Goal: Task Accomplishment & Management: Use online tool/utility

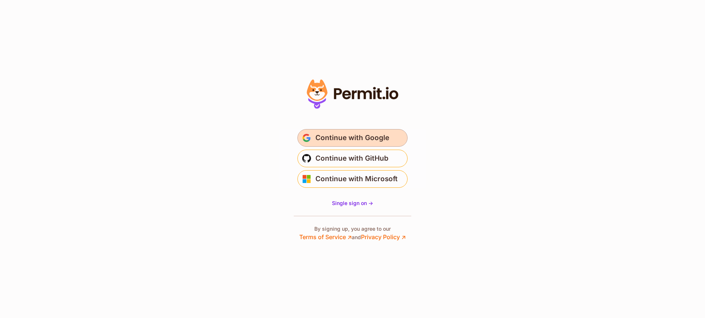
click at [364, 140] on span "Continue with Google" at bounding box center [353, 138] width 74 height 12
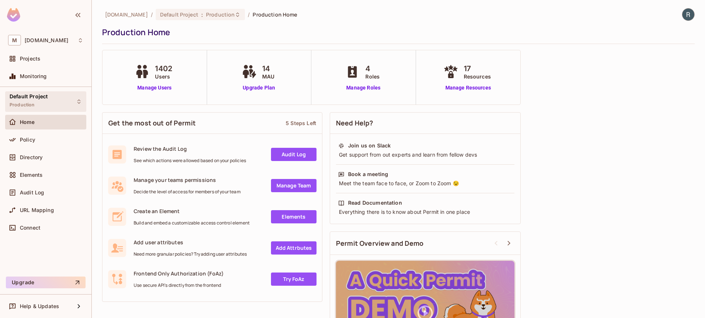
click at [53, 103] on div "Default Project Production" at bounding box center [45, 101] width 81 height 20
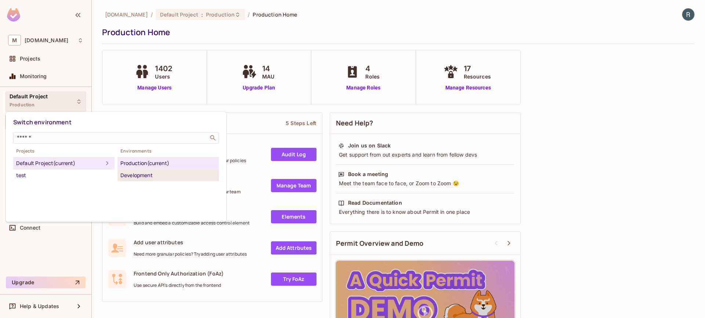
click at [137, 173] on div "Development" at bounding box center [167, 175] width 95 height 9
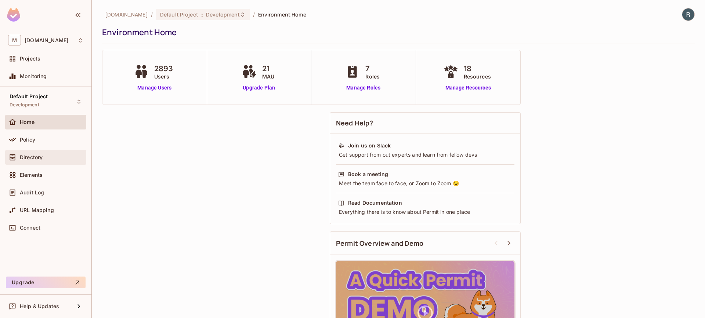
click at [51, 156] on div "Directory" at bounding box center [52, 158] width 64 height 6
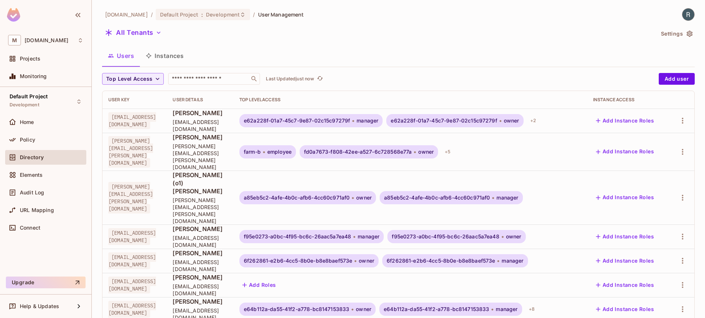
click at [158, 40] on div "All Tenants" at bounding box center [378, 34] width 552 height 14
click at [158, 37] on button "All Tenants" at bounding box center [133, 33] width 62 height 12
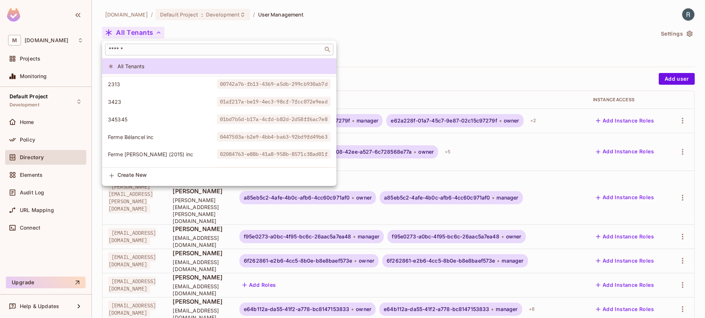
click at [158, 50] on input "text" at bounding box center [214, 49] width 214 height 7
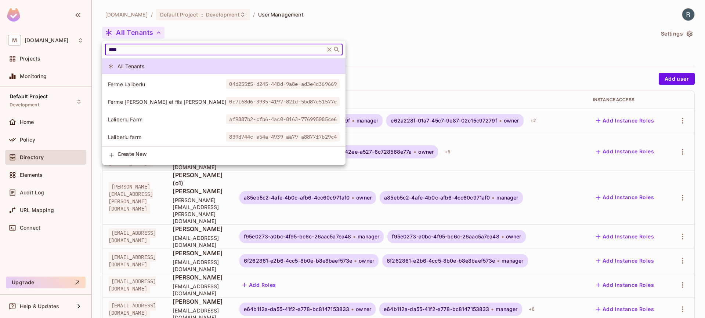
type input "****"
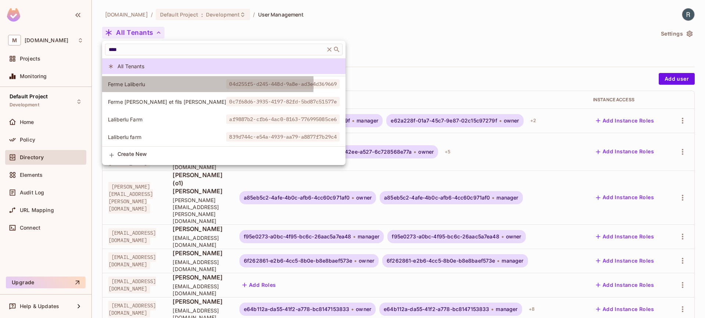
click at [149, 84] on span "Ferme Laliberlu" at bounding box center [167, 84] width 118 height 7
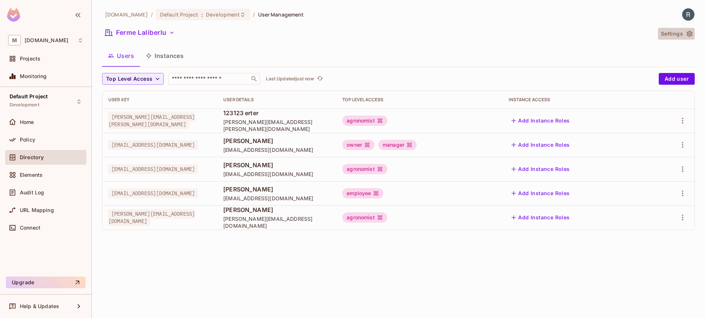
click at [681, 32] on button "Settings" at bounding box center [676, 34] width 37 height 12
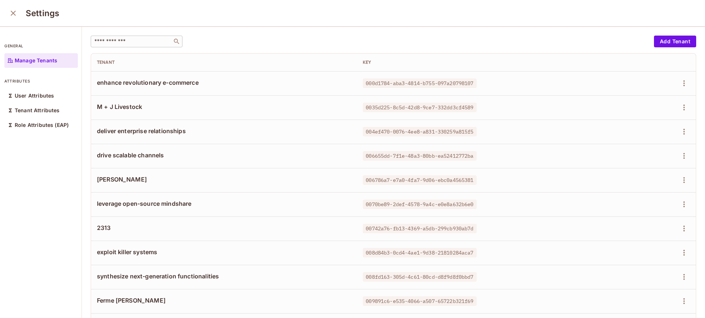
click at [161, 47] on div "​" at bounding box center [137, 42] width 92 height 12
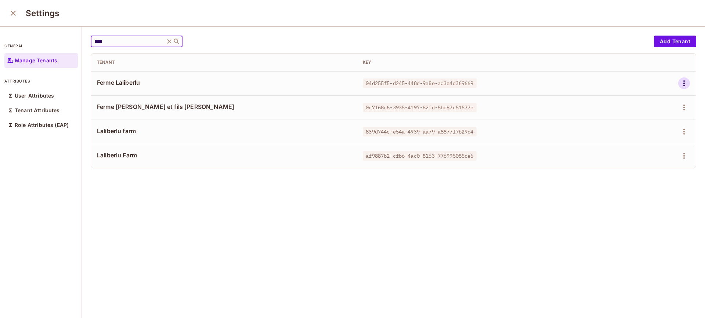
type input "****"
click at [680, 84] on icon "button" at bounding box center [684, 83] width 9 height 9
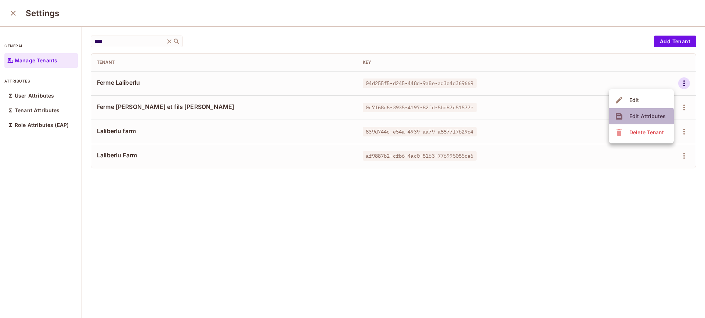
click at [636, 118] on div "Edit Attributes" at bounding box center [648, 116] width 36 height 7
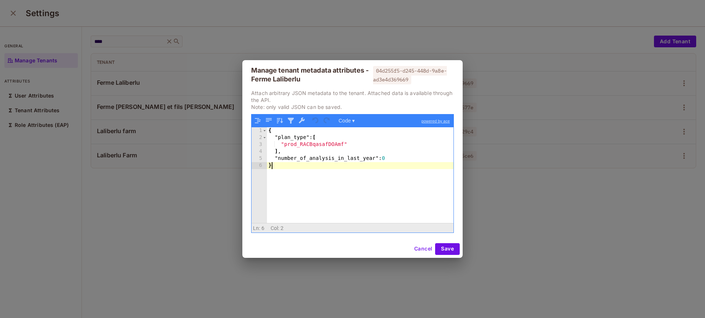
click at [345, 168] on div "{ "plan_type" : [ "prod_RACBqasafDOAmf" ] , "number_of_analysis_in_last_year" :…" at bounding box center [360, 181] width 187 height 109
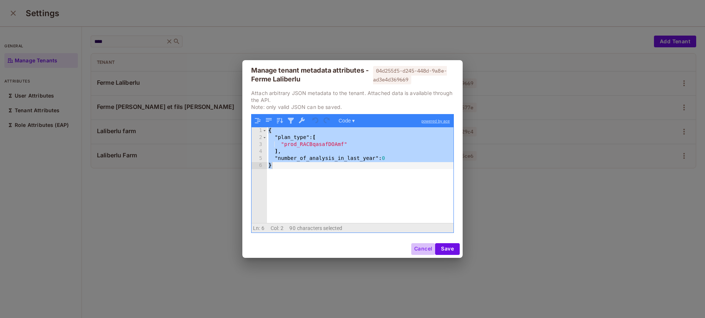
click at [422, 252] on button "Cancel" at bounding box center [423, 250] width 24 height 12
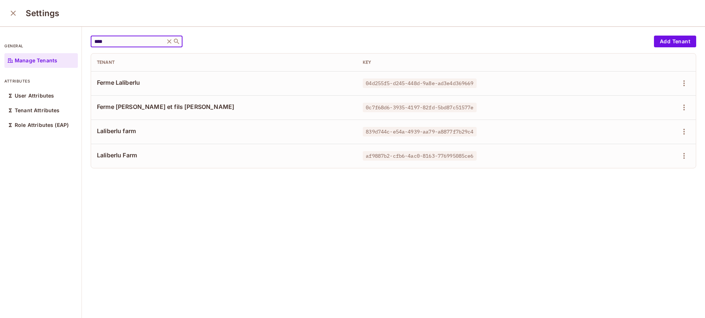
click at [114, 43] on input "****" at bounding box center [128, 41] width 70 height 7
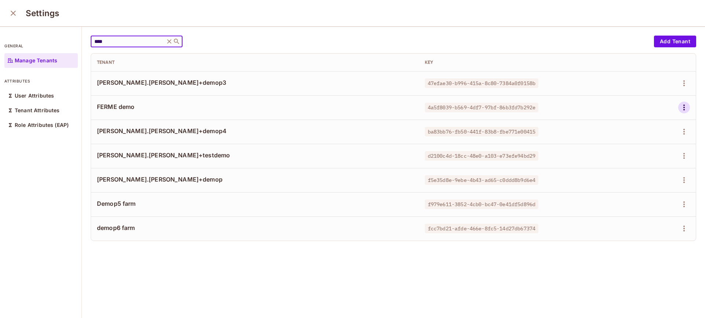
type input "****"
click at [684, 108] on icon "button" at bounding box center [684, 108] width 1 height 6
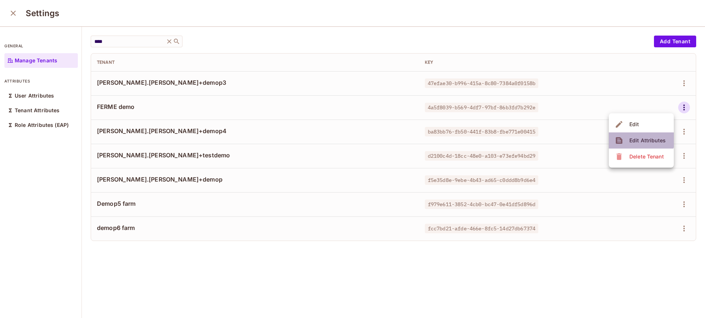
click at [635, 137] on div "Edit Attributes" at bounding box center [648, 140] width 36 height 7
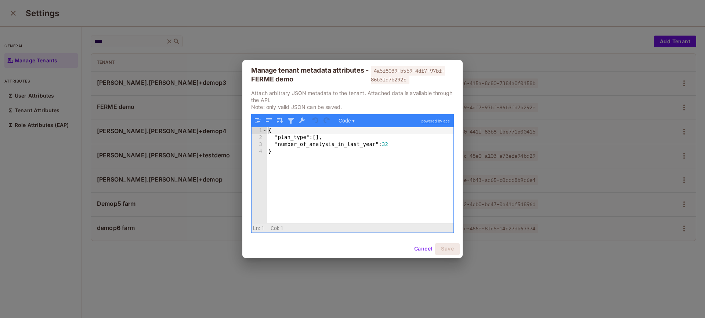
click at [405, 158] on div "{ "plan_type" : [ ] , "number_of_analysis_in_last_year" : 32 }" at bounding box center [360, 181] width 187 height 109
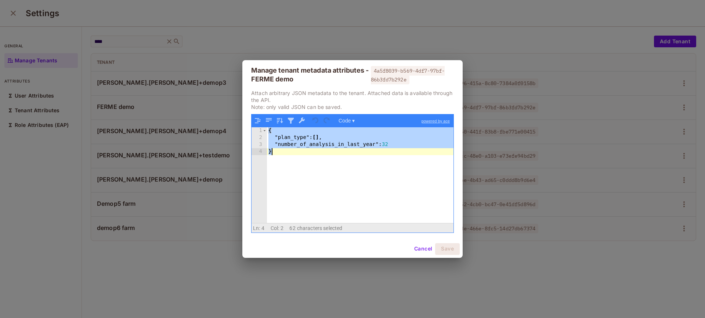
paste textarea
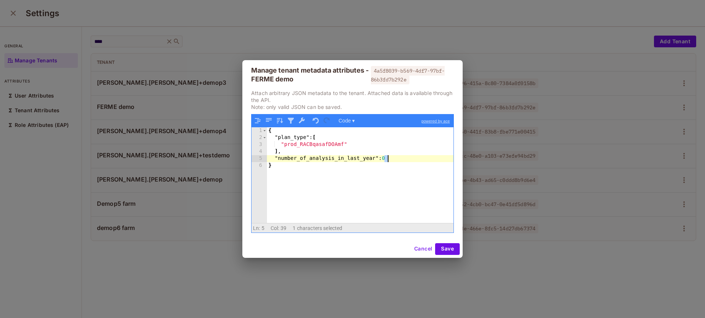
click at [387, 159] on div "{ "plan_type" : [ "prod_RACBqasafDOAmf" ] , "number_of_analysis_in_last_year" :…" at bounding box center [360, 181] width 187 height 109
click at [454, 249] on button "Save" at bounding box center [447, 250] width 25 height 12
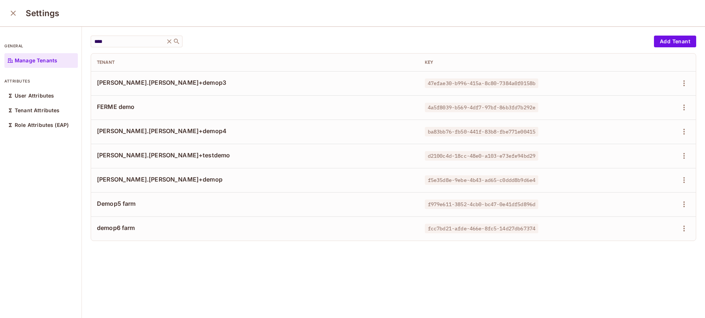
click at [17, 7] on button "close" at bounding box center [13, 13] width 15 height 15
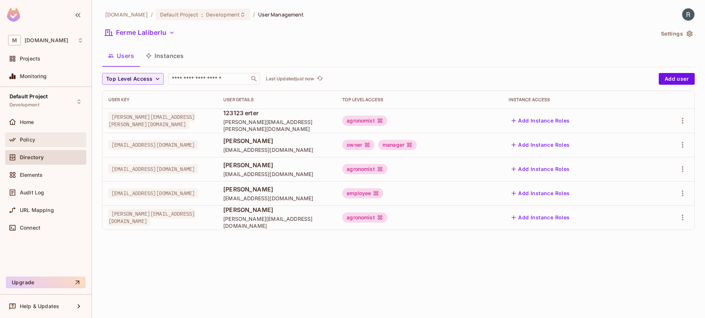
click at [32, 137] on span "Policy" at bounding box center [27, 140] width 15 height 6
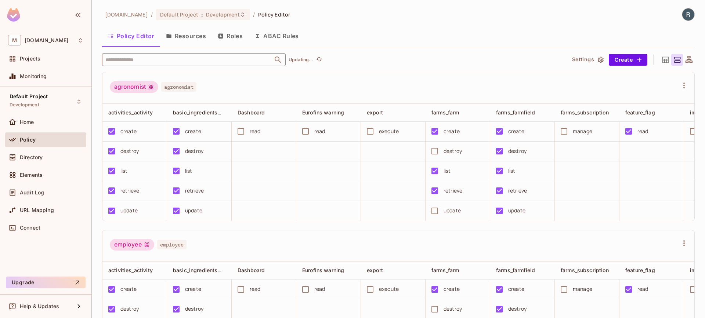
click at [174, 57] on input "text" at bounding box center [188, 59] width 168 height 13
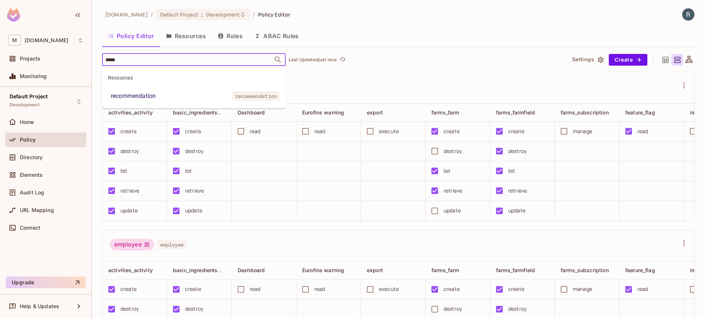
type input "******"
click at [162, 98] on li "recommendation recommendation" at bounding box center [194, 96] width 184 height 13
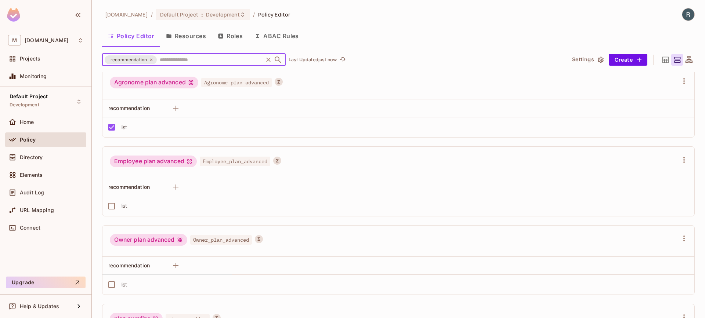
scroll to position [483, 0]
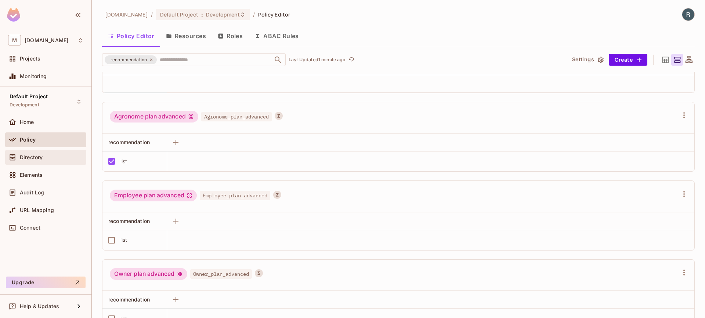
click at [46, 155] on div "Directory" at bounding box center [52, 158] width 64 height 6
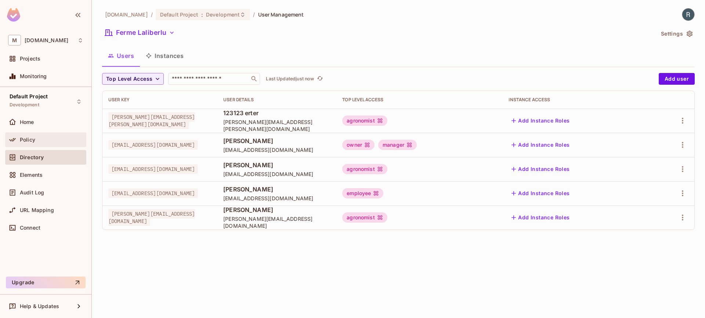
click at [43, 141] on div "Policy" at bounding box center [52, 140] width 64 height 6
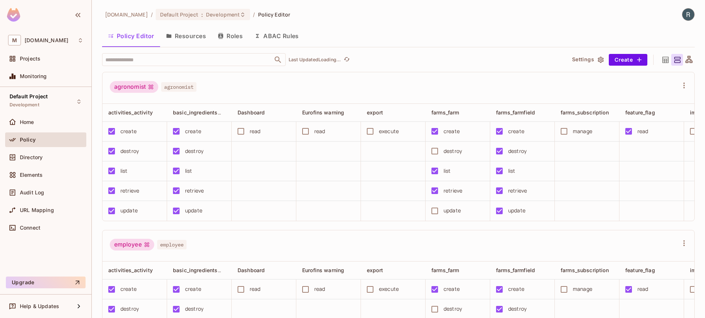
click at [185, 29] on button "Resources" at bounding box center [186, 36] width 52 height 18
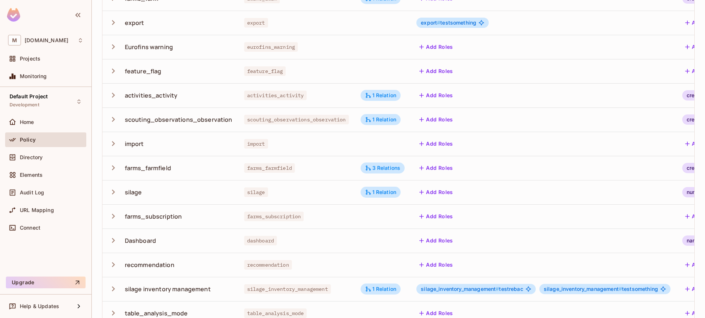
scroll to position [170, 0]
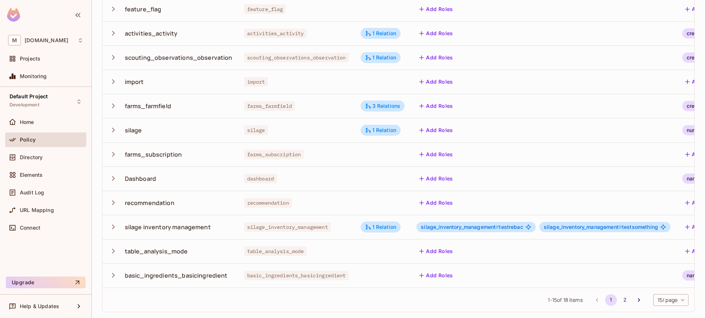
click at [108, 199] on td "recommendation" at bounding box center [170, 203] width 136 height 24
click at [111, 198] on icon "button" at bounding box center [113, 203] width 10 height 10
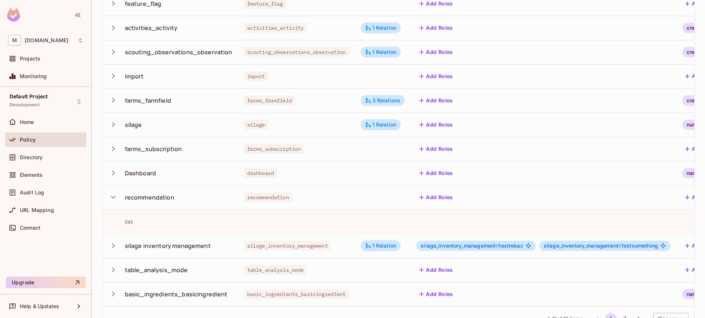
scroll to position [0, 183]
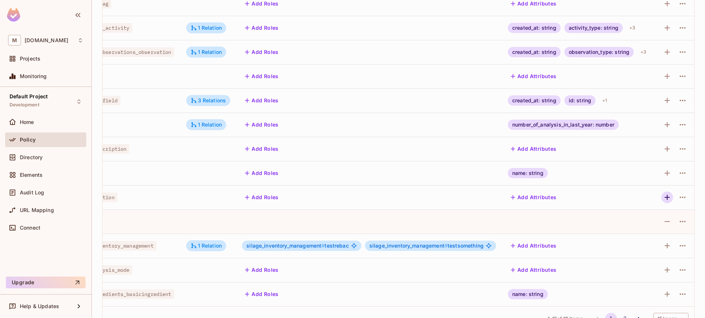
click at [663, 201] on icon "button" at bounding box center [667, 197] width 9 height 9
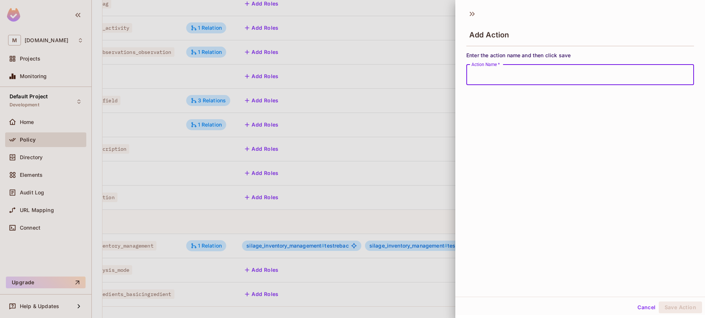
click at [509, 73] on input "Action Name   *" at bounding box center [580, 75] width 228 height 21
click at [494, 71] on input "Action Name   *" at bounding box center [580, 75] width 228 height 21
type input "****"
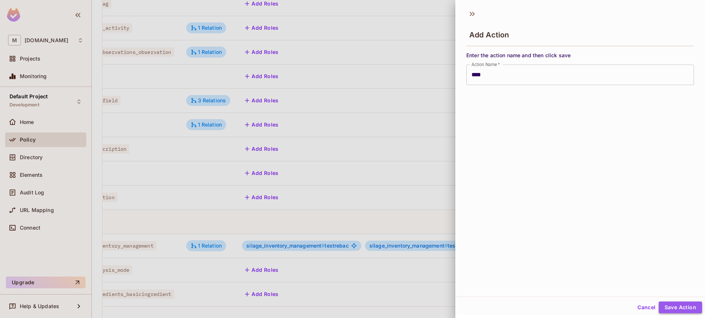
click at [669, 307] on button "Save Action" at bounding box center [680, 308] width 43 height 12
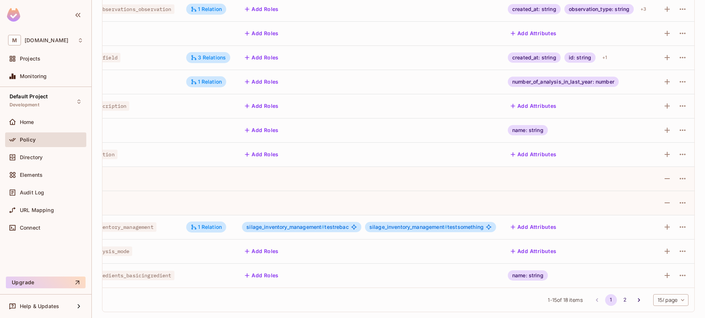
scroll to position [0, 0]
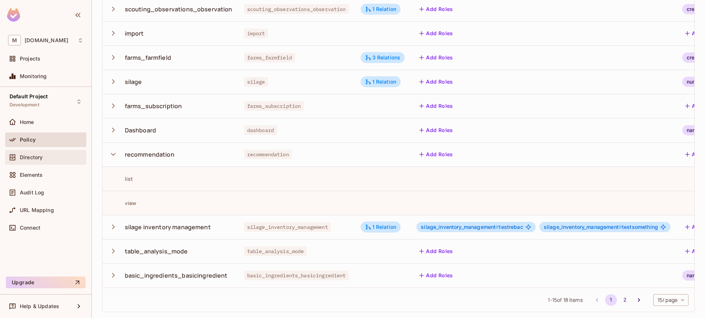
click at [54, 156] on div "Directory" at bounding box center [52, 158] width 64 height 6
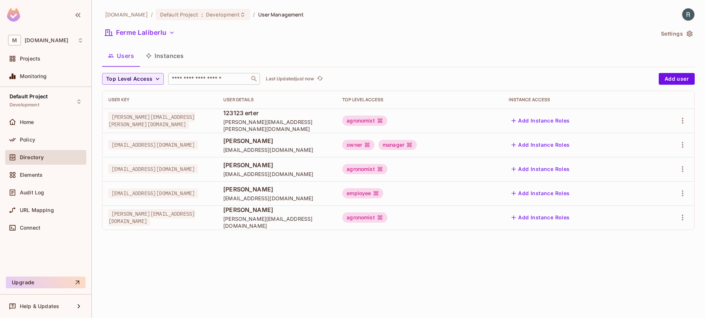
click at [188, 76] on input "text" at bounding box center [208, 78] width 77 height 7
click at [39, 136] on div "Policy" at bounding box center [45, 140] width 75 height 9
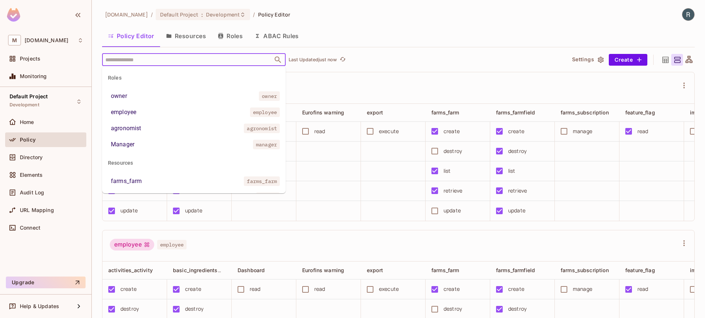
click at [192, 58] on input "text" at bounding box center [188, 59] width 168 height 13
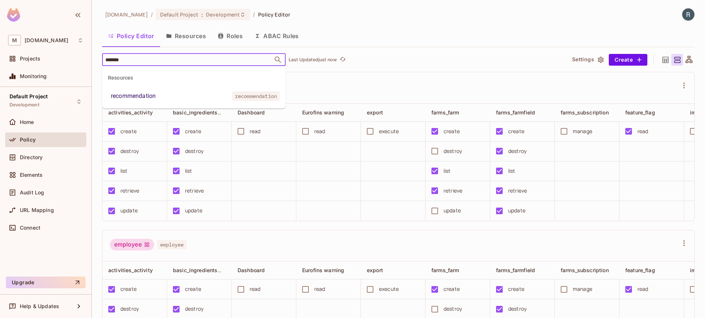
type input "********"
click at [170, 91] on li "recommendation recommendation" at bounding box center [194, 96] width 184 height 13
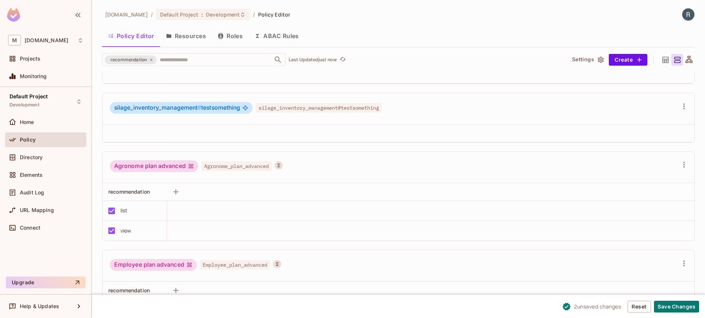
scroll to position [514, 0]
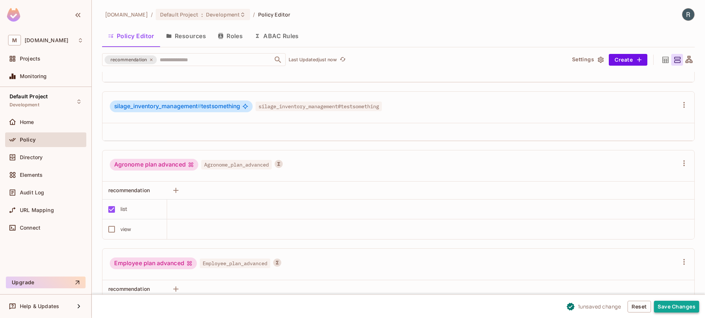
click at [670, 307] on button "Save Changes" at bounding box center [676, 307] width 45 height 12
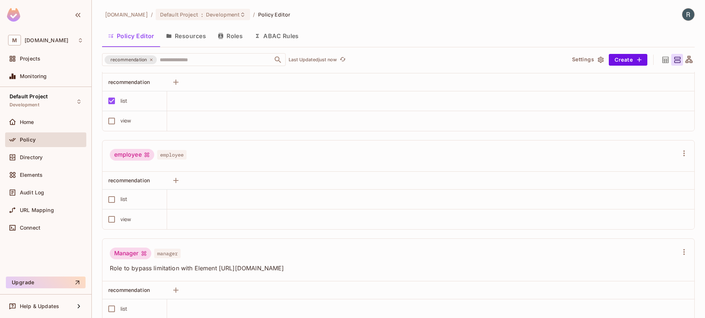
scroll to position [0, 0]
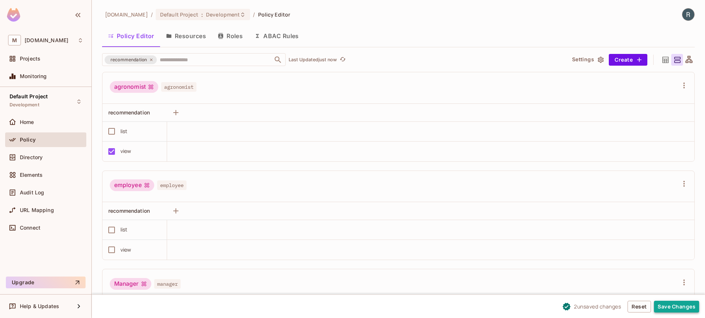
click at [680, 306] on button "Save Changes" at bounding box center [676, 307] width 45 height 12
click at [190, 35] on button "Resources" at bounding box center [186, 36] width 52 height 18
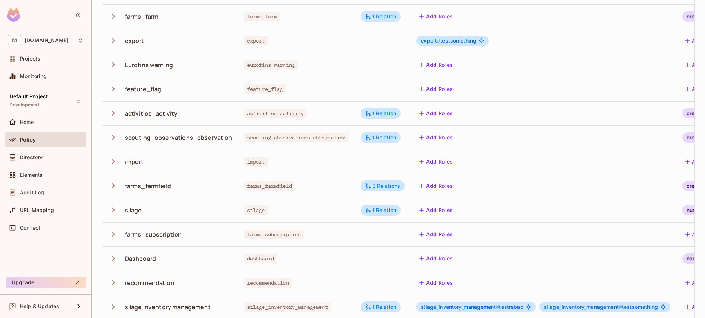
scroll to position [170, 0]
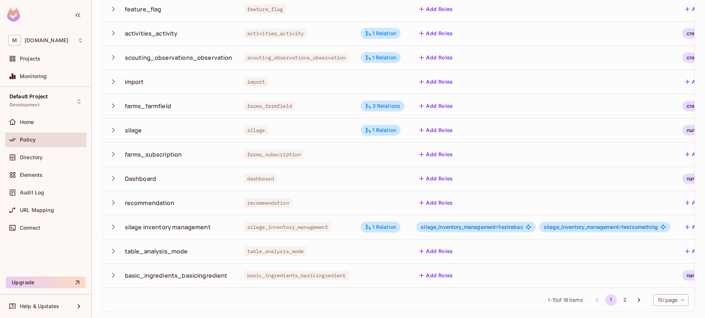
click at [115, 198] on icon "button" at bounding box center [113, 203] width 10 height 10
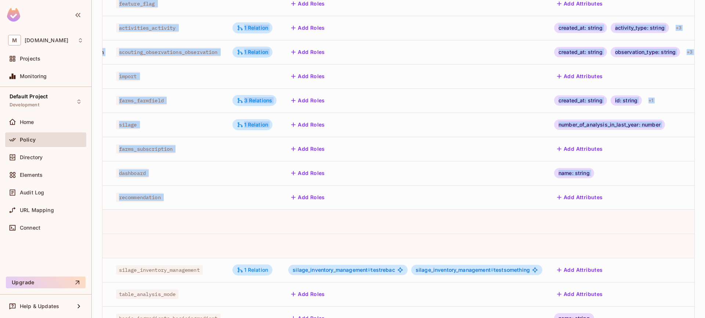
scroll to position [0, 183]
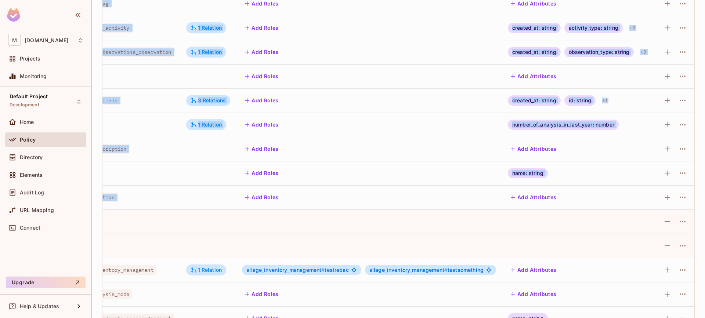
drag, startPoint x: 532, startPoint y: 226, endPoint x: 702, endPoint y: 246, distance: 171.3
click at [703, 246] on div "[DOMAIN_NAME] / Default Project : Development / Policy Editor Policy Editor Res…" at bounding box center [398, 159] width 613 height 318
click at [678, 221] on icon "button" at bounding box center [682, 221] width 9 height 9
click at [653, 235] on div "Edit Action" at bounding box center [649, 238] width 27 height 7
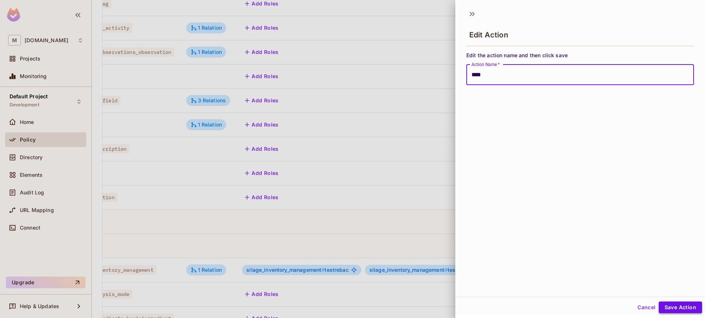
click at [661, 309] on button "Save Action" at bounding box center [680, 308] width 43 height 12
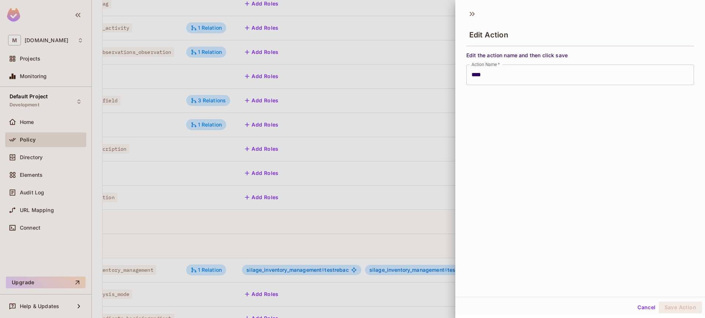
type input "****"
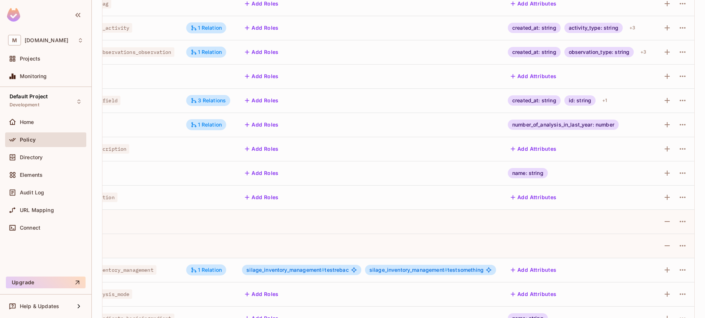
click at [39, 141] on div "Policy" at bounding box center [52, 140] width 64 height 6
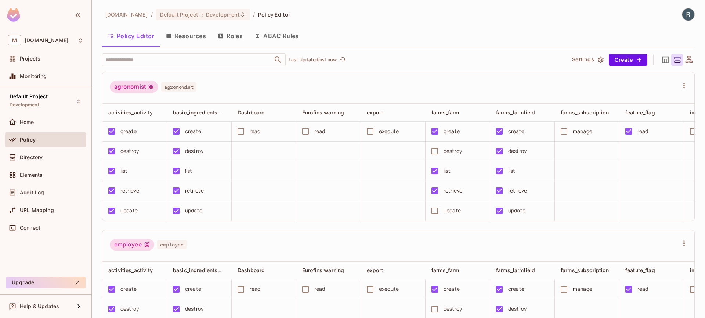
click at [131, 39] on button "Policy Editor" at bounding box center [131, 36] width 58 height 18
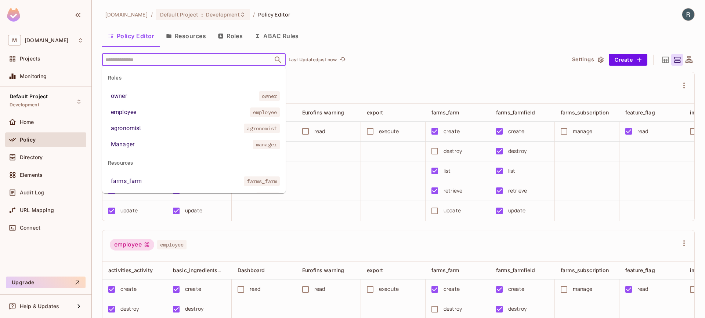
click at [205, 60] on input "text" at bounding box center [188, 59] width 168 height 13
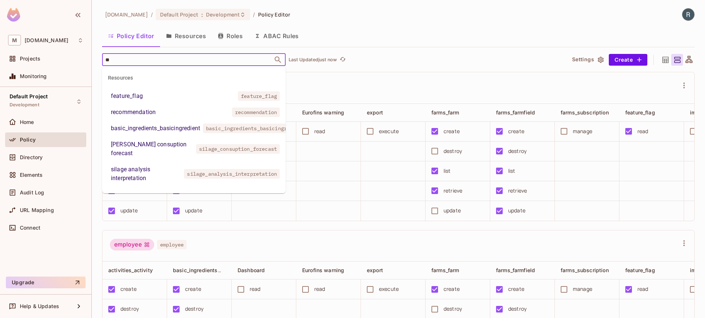
type input "***"
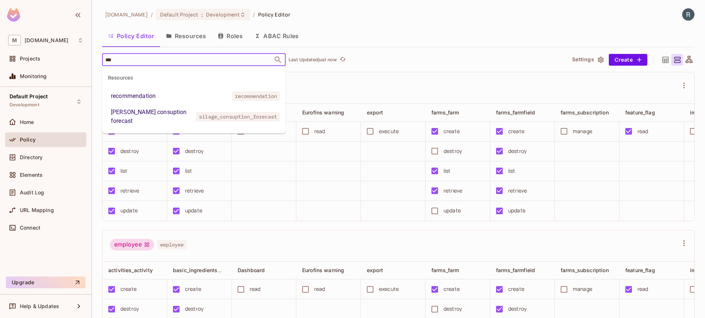
click at [174, 98] on li "recommendation recommendation" at bounding box center [194, 96] width 184 height 13
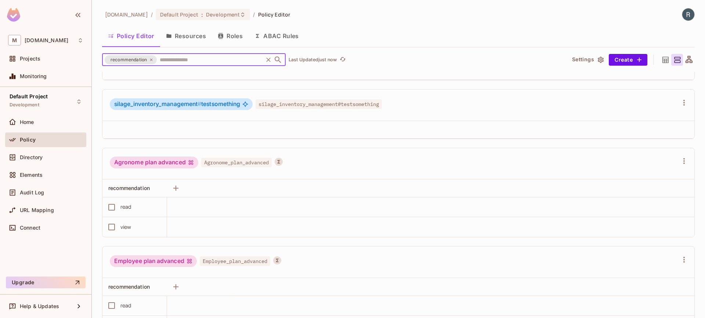
scroll to position [574, 0]
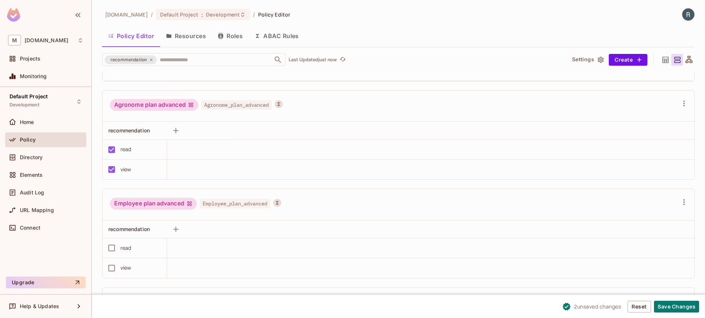
click at [39, 140] on div "Policy" at bounding box center [52, 140] width 64 height 6
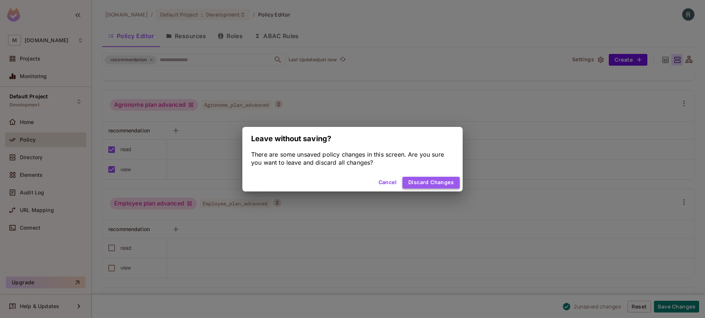
click at [427, 183] on button "Discard Changes" at bounding box center [431, 183] width 57 height 12
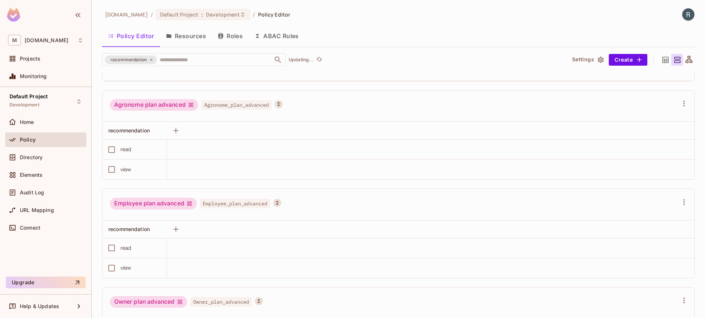
scroll to position [0, 0]
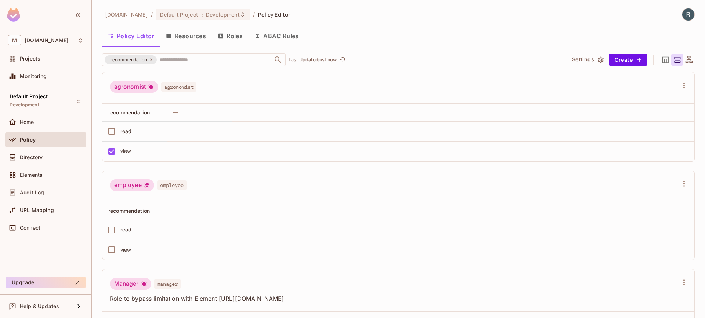
click at [190, 32] on button "Resources" at bounding box center [186, 36] width 52 height 18
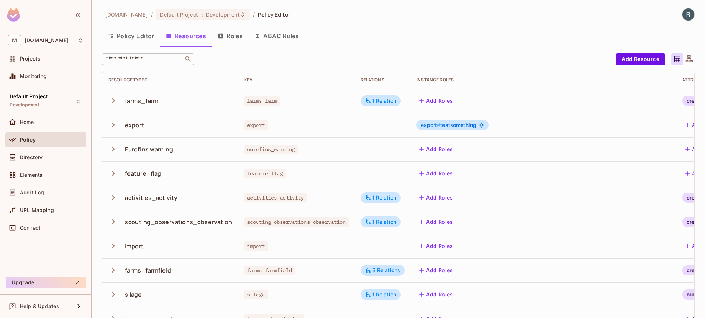
click at [153, 61] on input "text" at bounding box center [142, 58] width 77 height 7
paste input "****"
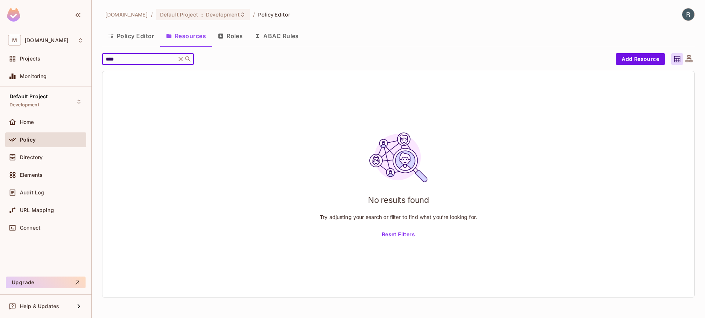
drag, startPoint x: 128, startPoint y: 57, endPoint x: 96, endPoint y: 53, distance: 32.6
click at [96, 53] on div "[DOMAIN_NAME] / Default Project : Development / Policy Editor Policy Editor Res…" at bounding box center [398, 159] width 613 height 318
type input "****"
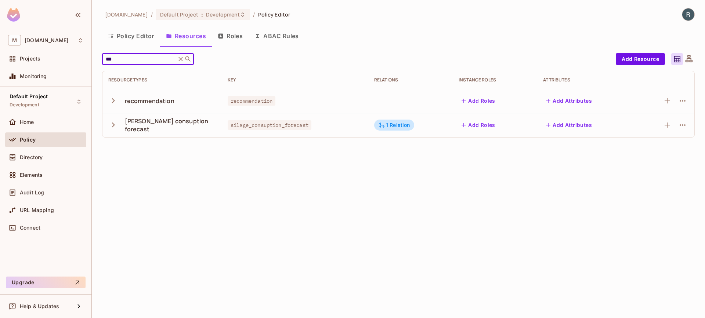
type input "***"
click at [114, 102] on icon "button" at bounding box center [113, 101] width 10 height 10
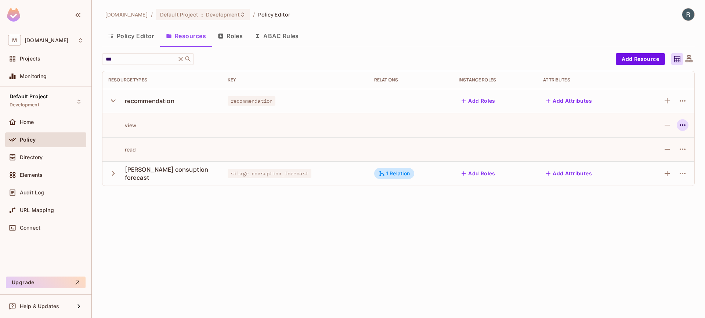
click at [680, 127] on icon "button" at bounding box center [682, 125] width 9 height 9
click at [659, 136] on li "Edit Action" at bounding box center [652, 142] width 62 height 16
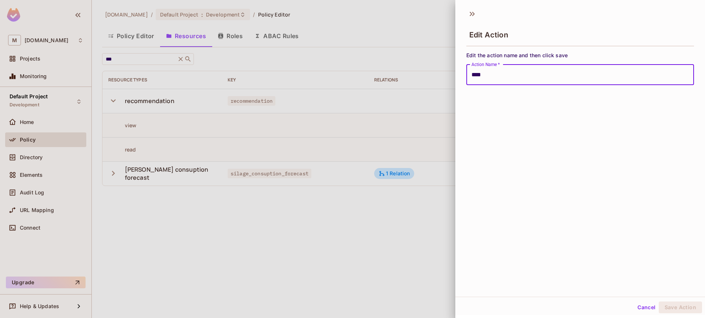
drag, startPoint x: 428, startPoint y: 74, endPoint x: 419, endPoint y: 73, distance: 8.5
click at [420, 74] on div "Edit Action Edit the action name and then click save Action Name   * **** Actio…" at bounding box center [352, 159] width 705 height 318
click at [675, 309] on button "Save Action" at bounding box center [680, 308] width 43 height 12
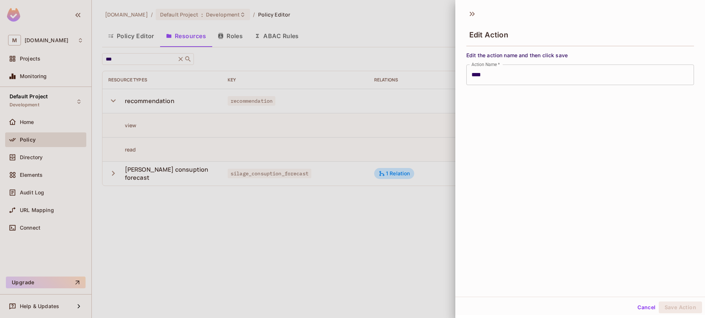
type input "****"
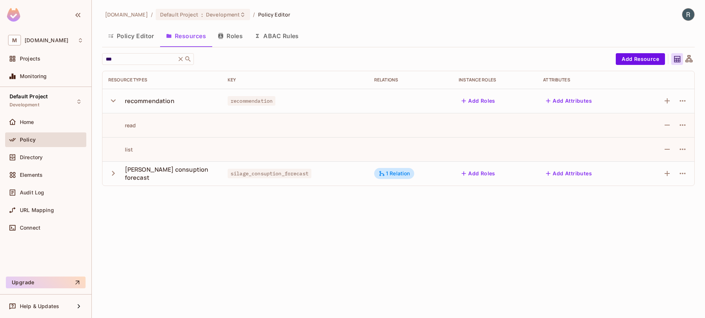
drag, startPoint x: 40, startPoint y: 125, endPoint x: 38, endPoint y: 149, distance: 23.6
click at [41, 130] on div "Home" at bounding box center [45, 124] width 81 height 18
click at [38, 149] on div "Policy" at bounding box center [45, 142] width 81 height 18
click at [38, 155] on span "Directory" at bounding box center [31, 158] width 23 height 6
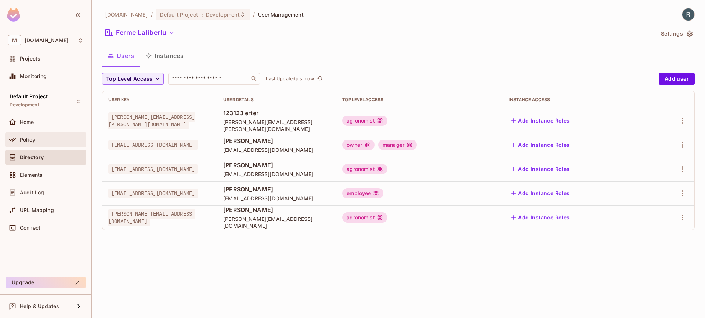
click at [48, 138] on div "Policy" at bounding box center [52, 140] width 64 height 6
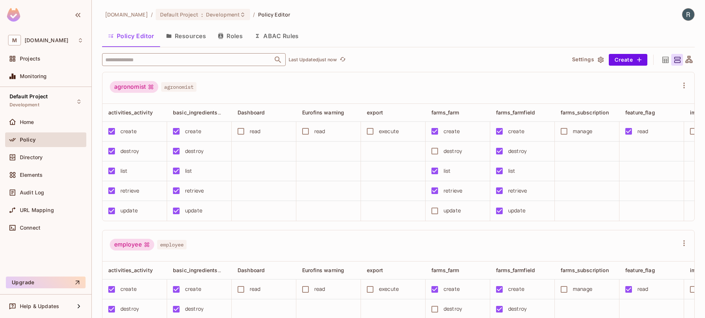
click at [174, 65] on input "text" at bounding box center [188, 59] width 168 height 13
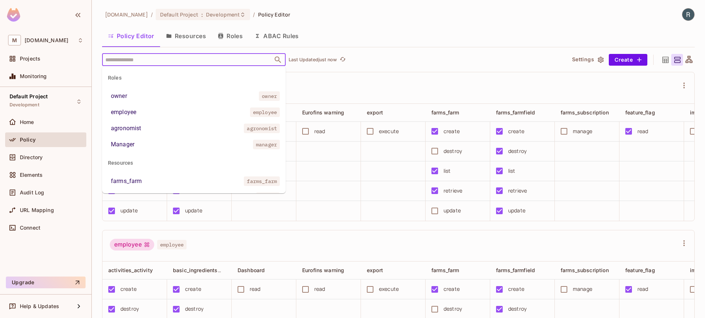
click at [174, 64] on input "text" at bounding box center [188, 59] width 168 height 13
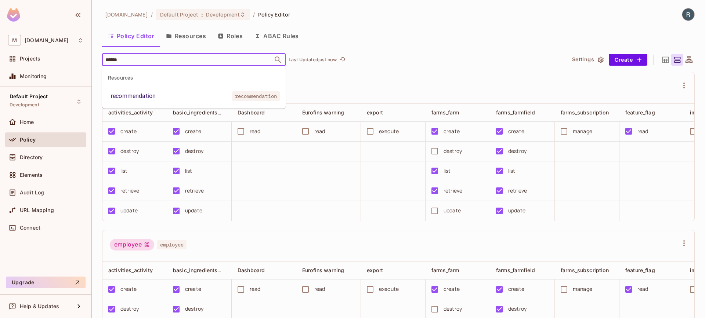
type input "*******"
click at [143, 92] on div "recommendation" at bounding box center [133, 96] width 45 height 9
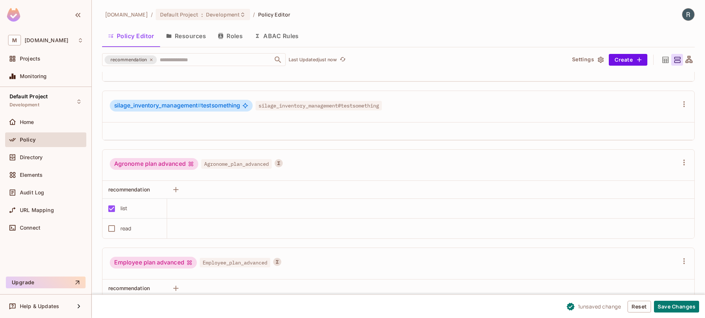
scroll to position [539, 0]
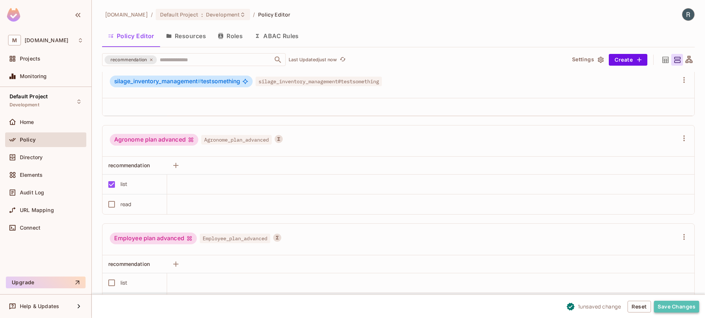
click at [674, 306] on button "Save Changes" at bounding box center [676, 307] width 45 height 12
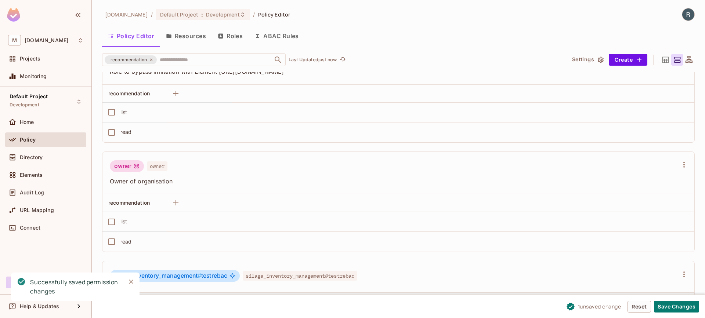
scroll to position [0, 0]
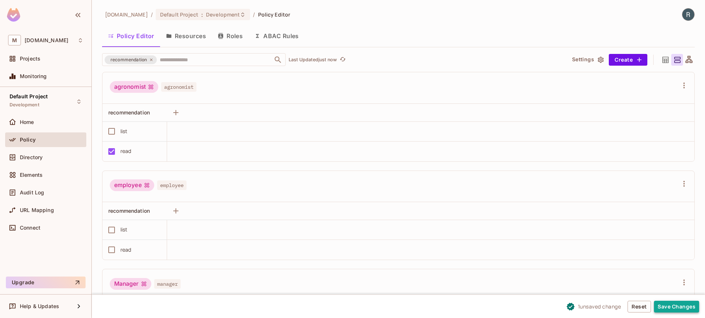
click at [680, 304] on button "Save Changes" at bounding box center [676, 307] width 45 height 12
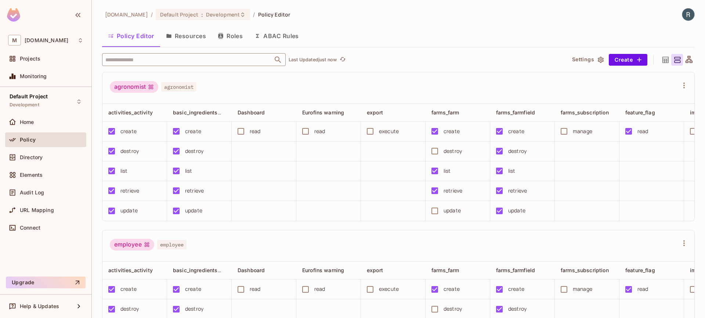
click at [183, 58] on input "text" at bounding box center [188, 59] width 168 height 13
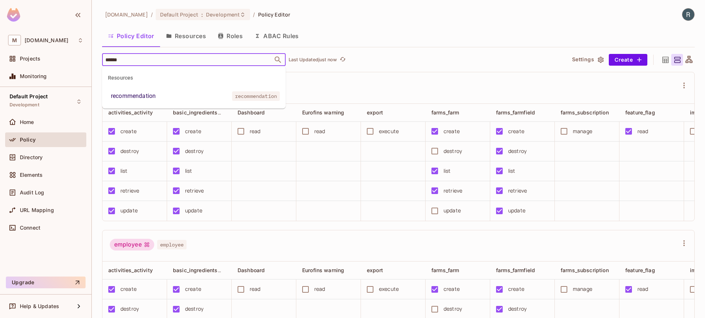
type input "*******"
click at [153, 90] on li "recommendation recommendation" at bounding box center [194, 96] width 184 height 13
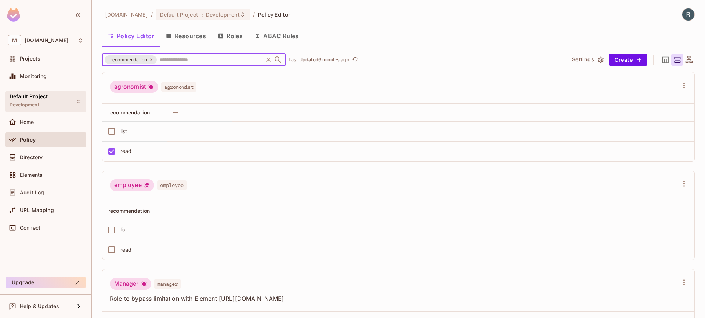
click at [43, 98] on span "Default Project" at bounding box center [29, 97] width 38 height 6
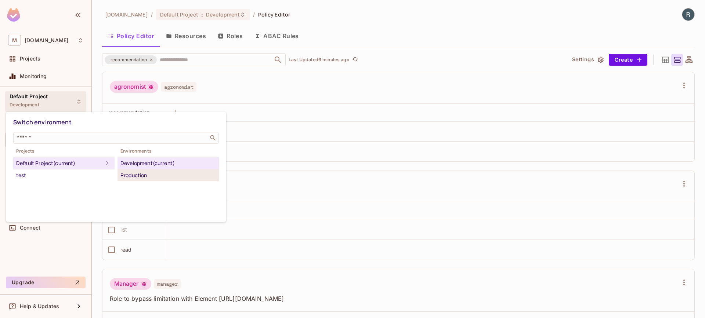
click at [145, 173] on div "Production" at bounding box center [167, 175] width 95 height 9
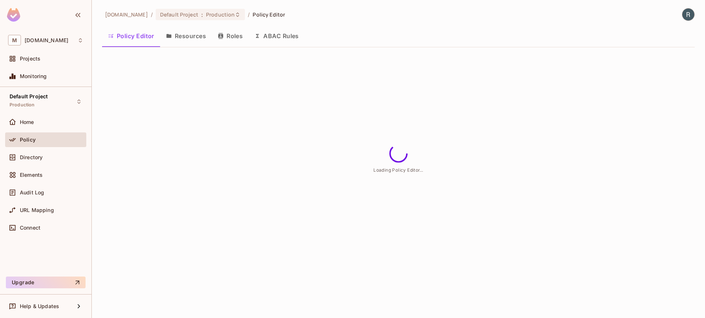
click at [190, 40] on button "Resources" at bounding box center [186, 36] width 52 height 18
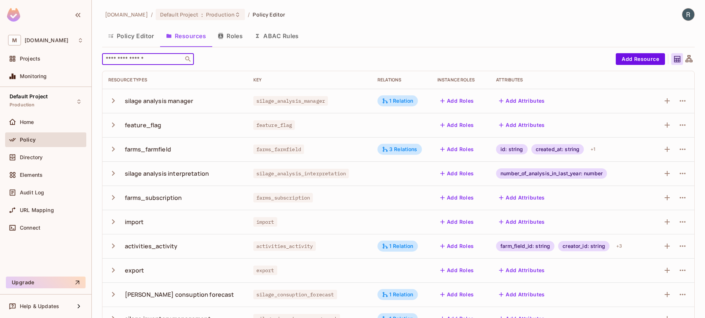
click at [147, 60] on input "text" at bounding box center [142, 58] width 77 height 7
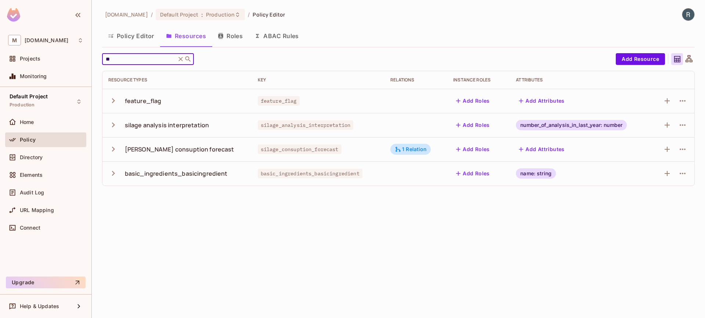
type input "*"
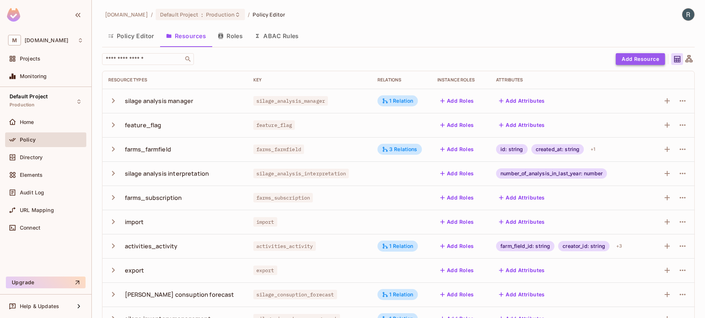
click at [643, 54] on button "Add Resource" at bounding box center [640, 59] width 49 height 12
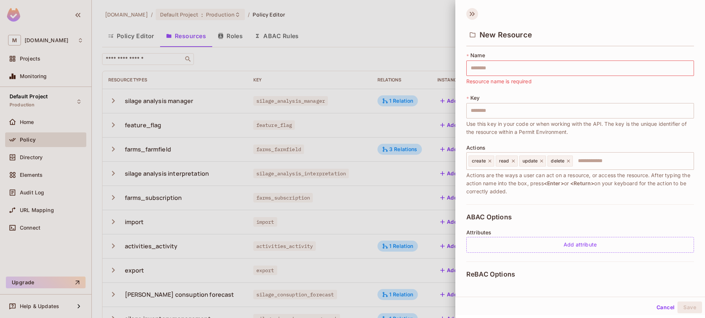
click at [470, 12] on icon at bounding box center [472, 14] width 12 height 12
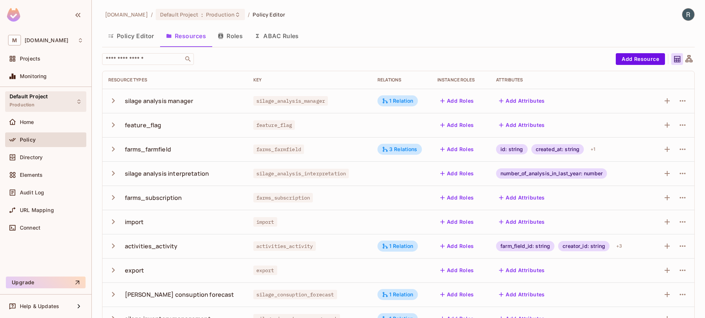
click at [60, 106] on div "Default Project Production" at bounding box center [45, 101] width 81 height 20
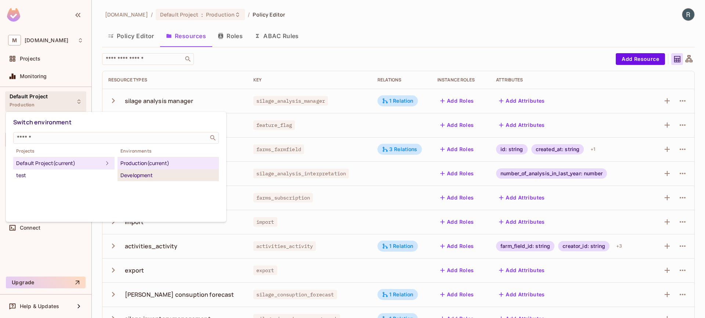
click at [140, 174] on div "Development" at bounding box center [167, 175] width 95 height 9
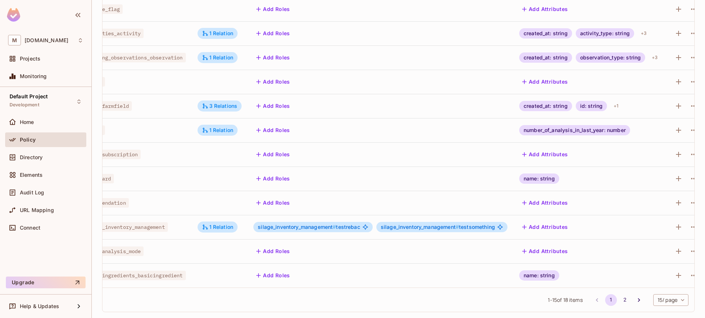
scroll to position [0, 183]
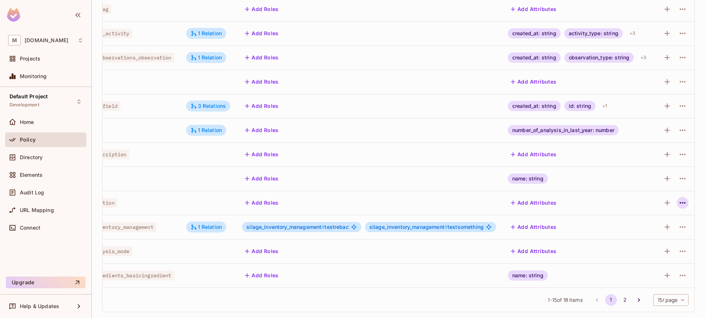
click at [678, 199] on icon "button" at bounding box center [682, 203] width 9 height 9
click at [648, 228] on div "Edit Resource" at bounding box center [645, 226] width 35 height 7
